Goal: Browse casually

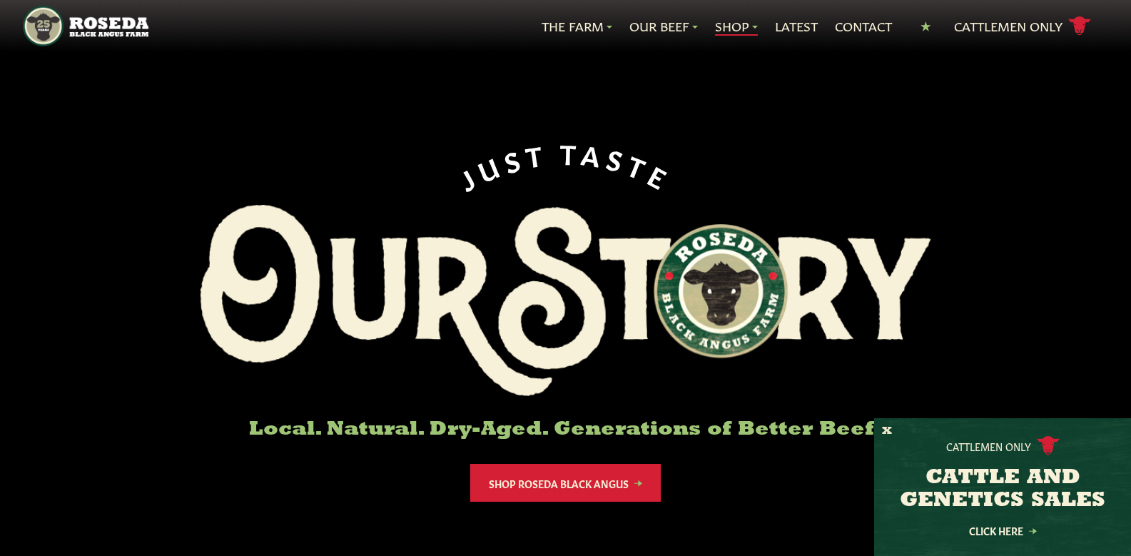
click at [732, 26] on link "Shop" at bounding box center [736, 26] width 43 height 19
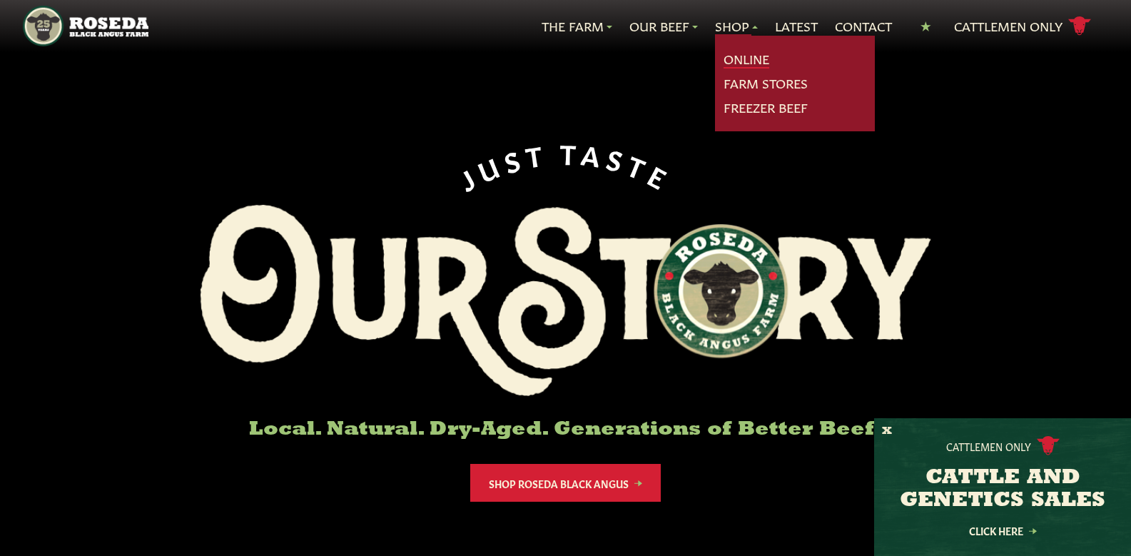
click at [728, 56] on link "Online" at bounding box center [747, 59] width 46 height 19
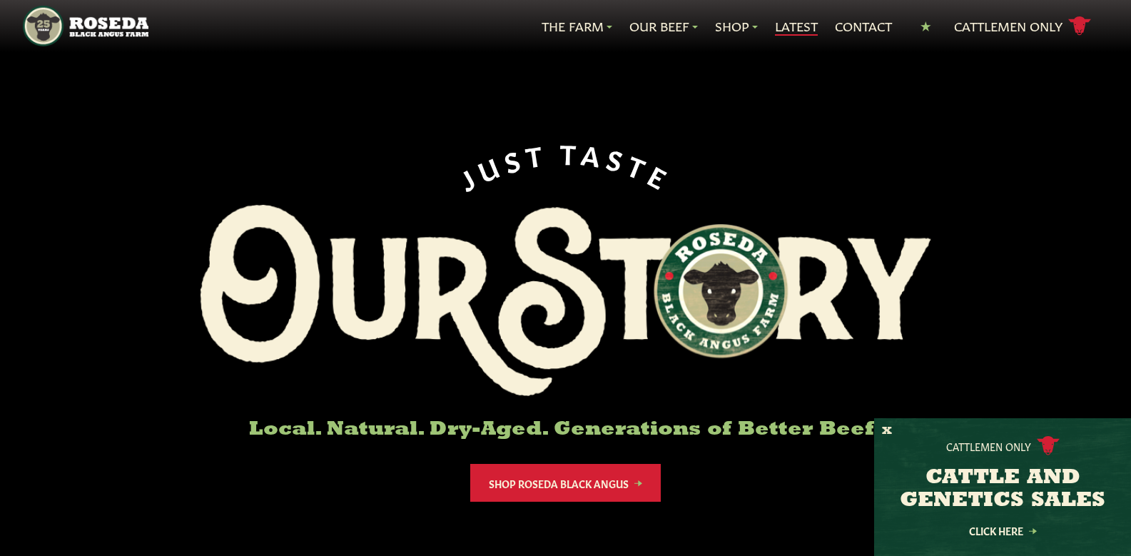
click at [803, 27] on link "Latest" at bounding box center [796, 26] width 43 height 19
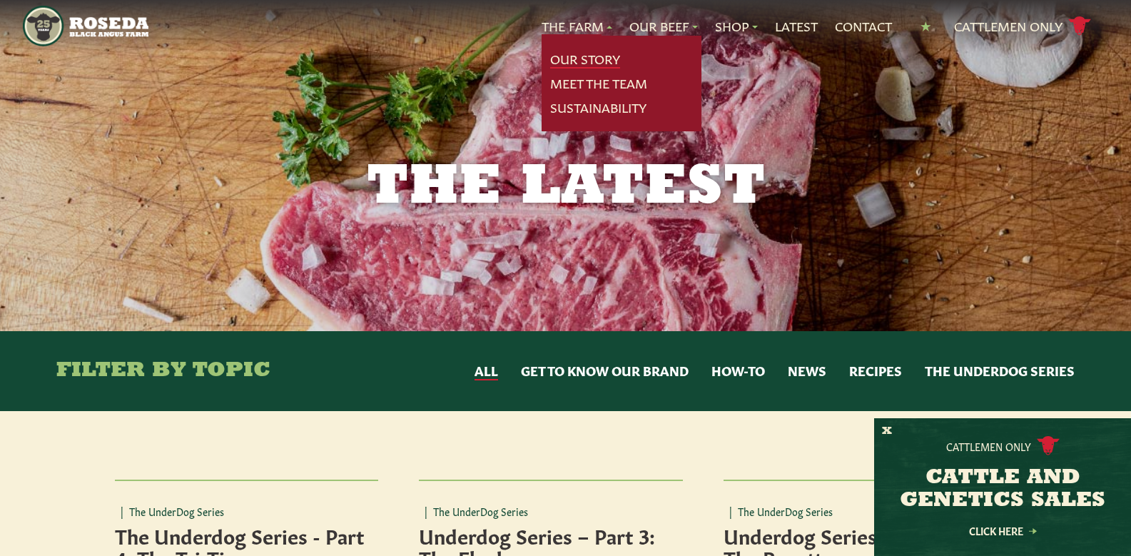
click at [570, 55] on link "Our Story" at bounding box center [585, 59] width 70 height 19
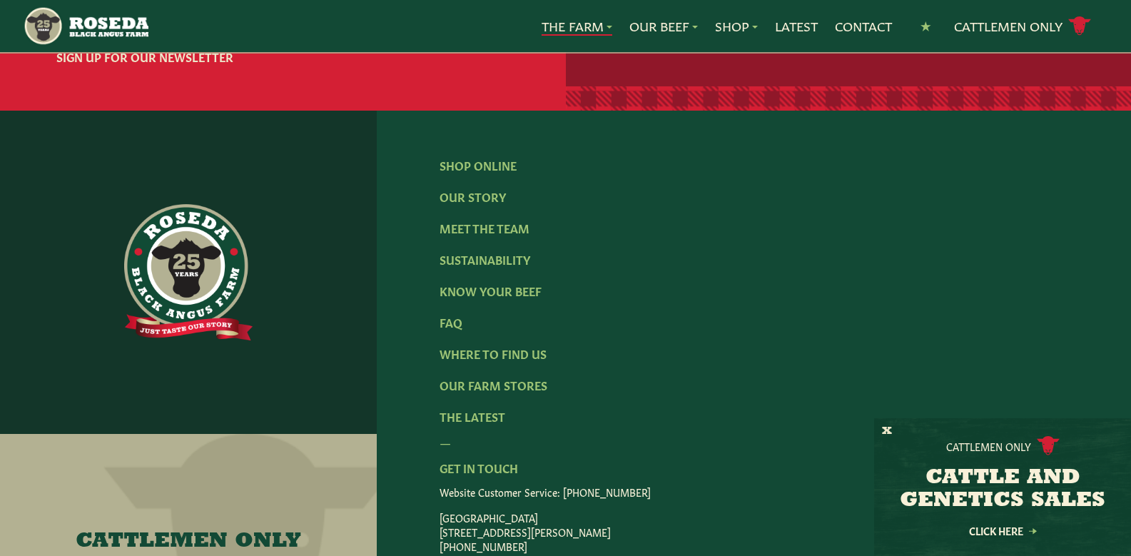
scroll to position [4425, 0]
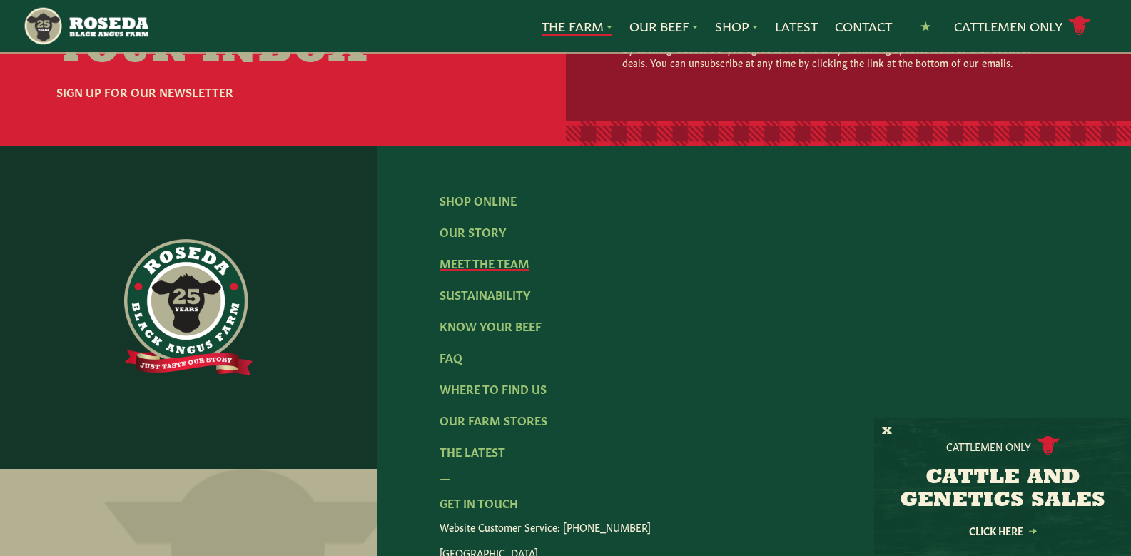
click at [509, 255] on link "Meet The Team" at bounding box center [485, 263] width 90 height 16
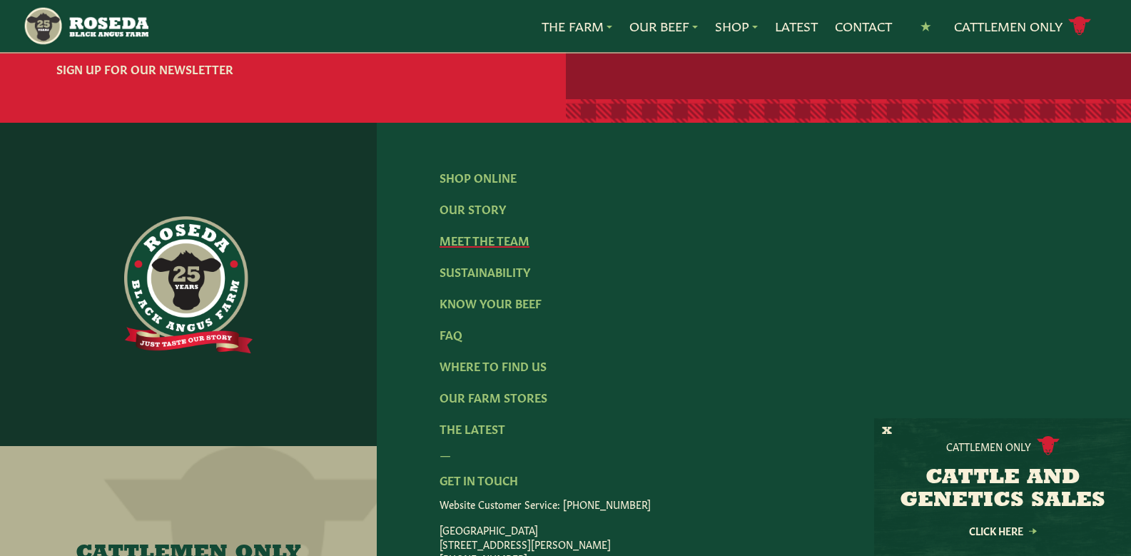
scroll to position [2098, 0]
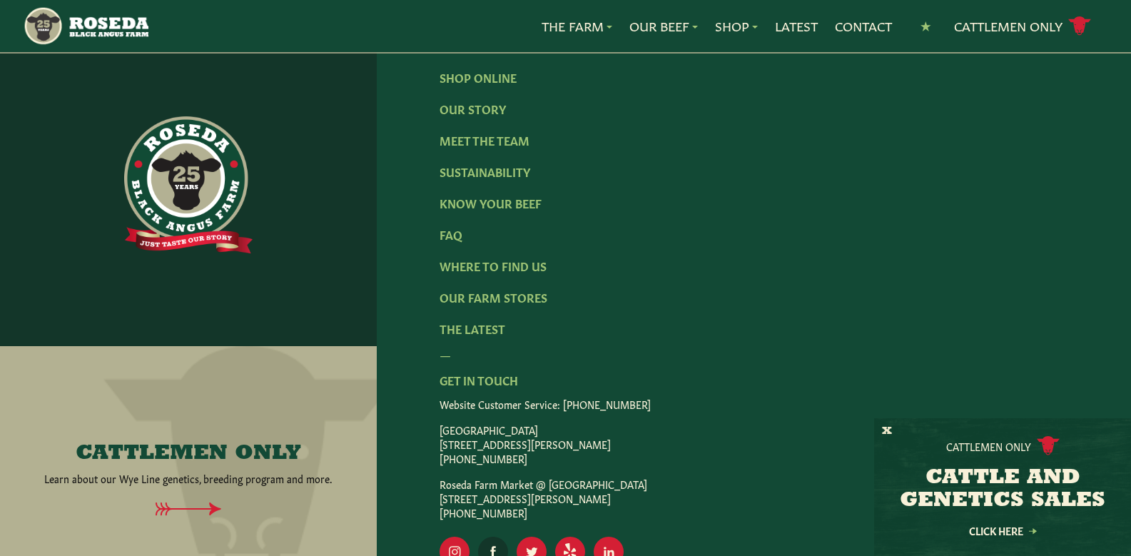
click at [485, 537] on rect "Visit Our Facebook Page" at bounding box center [493, 552] width 30 height 30
